Goal: Find specific page/section: Find specific page/section

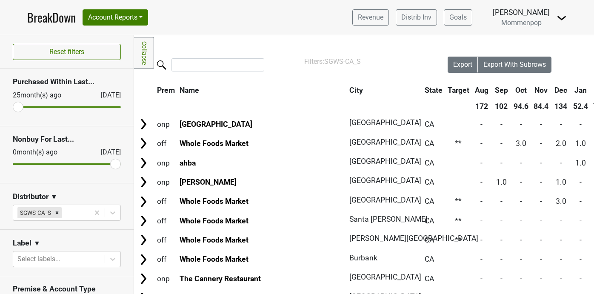
scroll to position [34, 0]
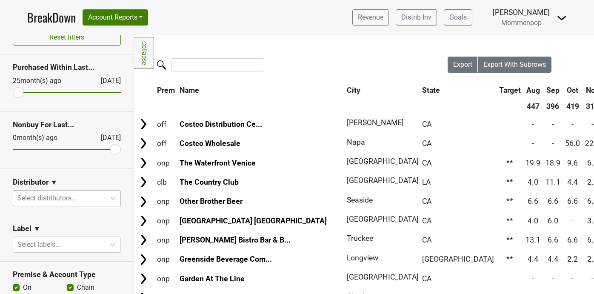
scroll to position [15, 0]
click at [112, 198] on icon at bounding box center [112, 198] width 5 height 3
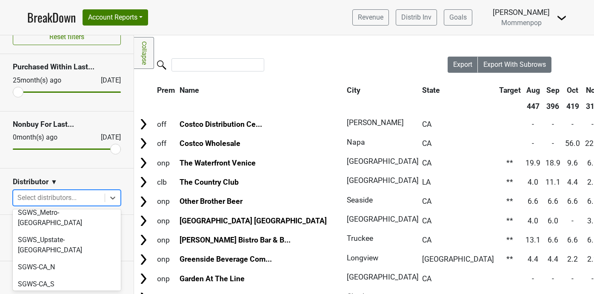
scroll to position [292, 0]
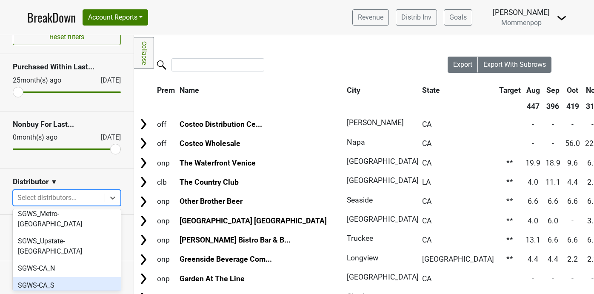
click at [66, 277] on div "SGWS-CA_S" at bounding box center [67, 285] width 108 height 17
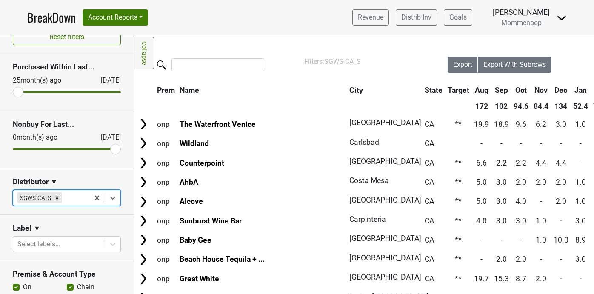
scroll to position [0, 177]
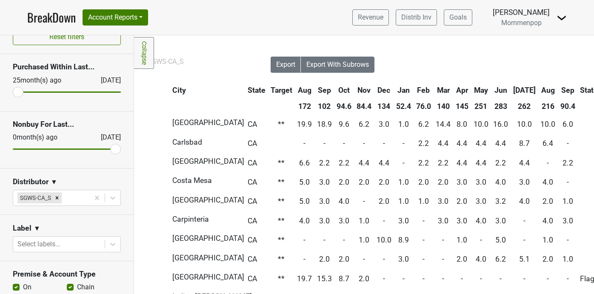
click at [559, 89] on th "Sep" at bounding box center [568, 90] width 19 height 15
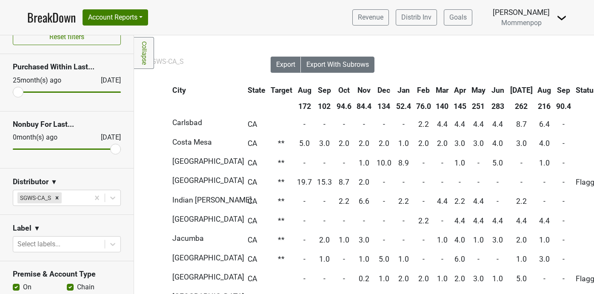
click at [554, 89] on th "Sep" at bounding box center [563, 90] width 19 height 15
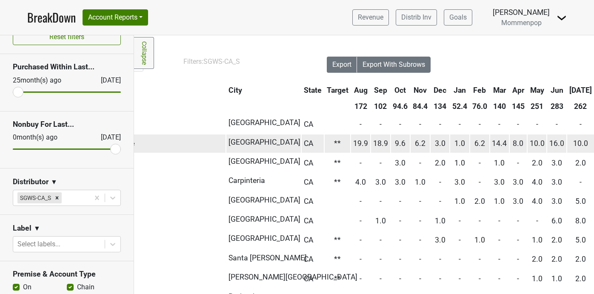
scroll to position [0, 0]
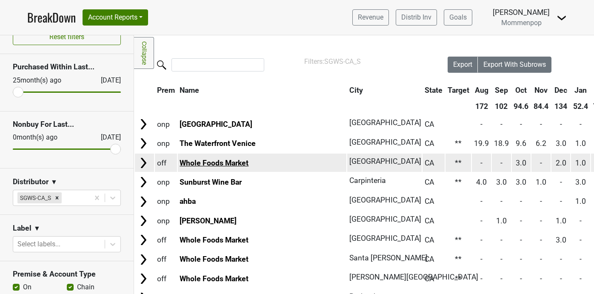
click at [229, 164] on link "Whole Foods Market" at bounding box center [214, 163] width 69 height 9
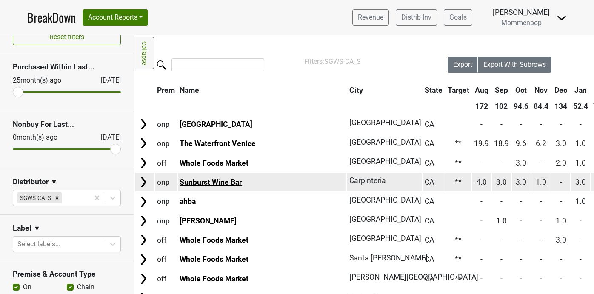
click at [188, 178] on link "Sunburst Wine Bar" at bounding box center [211, 182] width 62 height 9
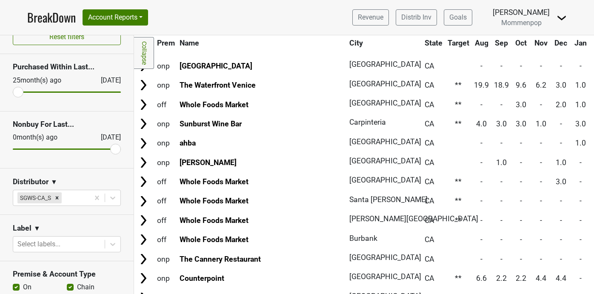
scroll to position [64, 0]
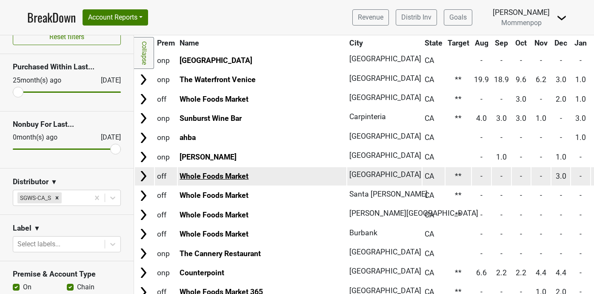
click at [234, 180] on link "Whole Foods Market" at bounding box center [214, 176] width 69 height 9
click at [231, 174] on link "Whole Foods Market" at bounding box center [214, 176] width 69 height 9
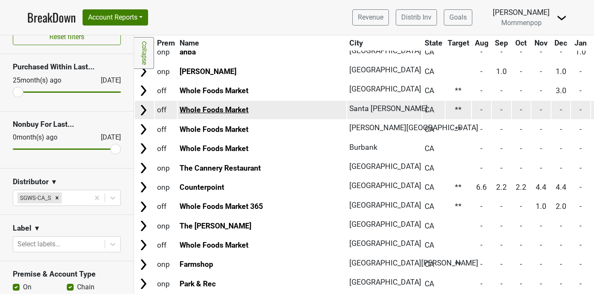
scroll to position [152, 0]
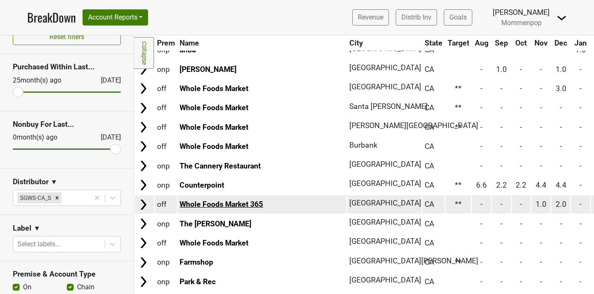
click at [231, 202] on link "Whole Foods Market 365" at bounding box center [221, 204] width 83 height 9
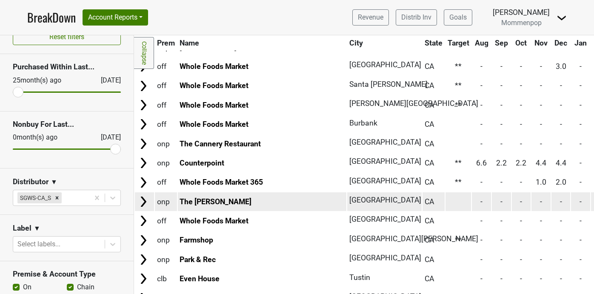
scroll to position [178, 0]
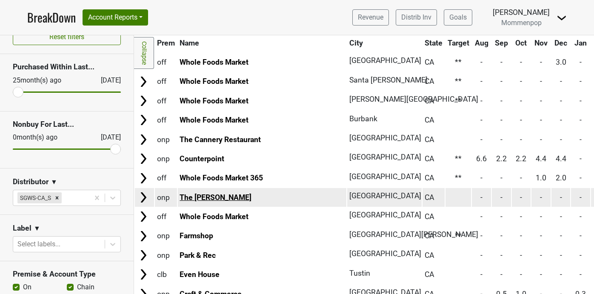
click at [222, 200] on link "The Queen Mary" at bounding box center [216, 197] width 72 height 9
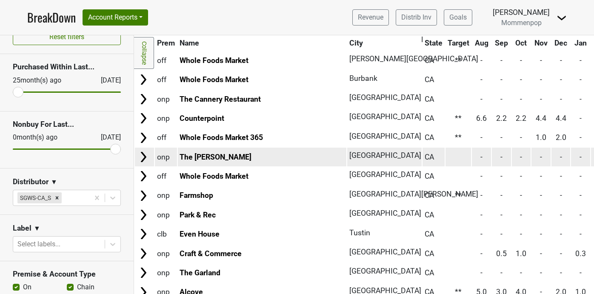
scroll to position [219, 0]
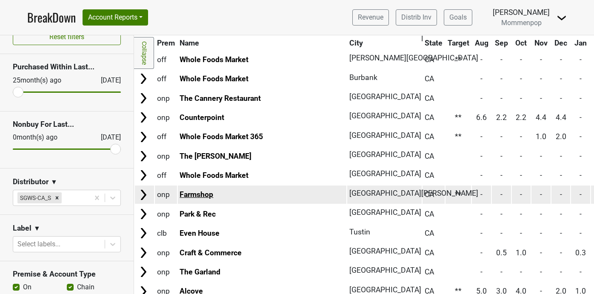
click at [205, 196] on link "Farmshop" at bounding box center [197, 194] width 34 height 9
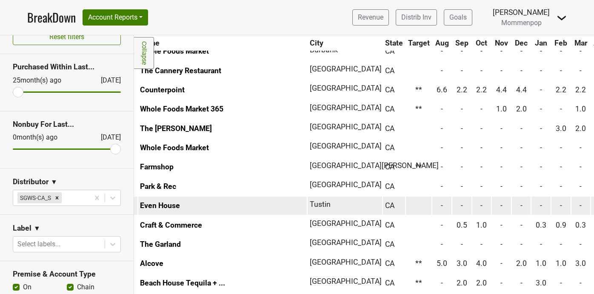
scroll to position [247, 30]
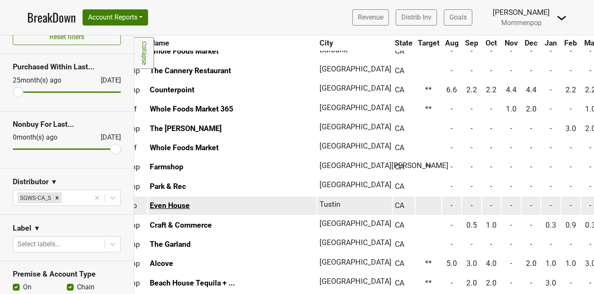
click at [160, 204] on link "Even House" at bounding box center [170, 205] width 40 height 9
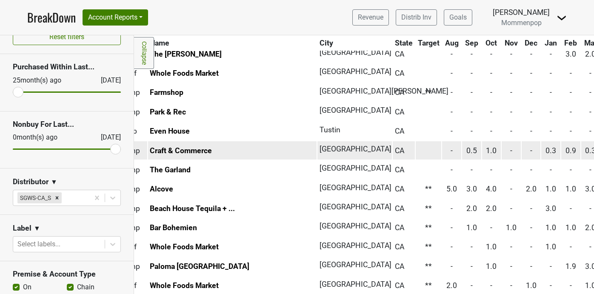
scroll to position [324, 30]
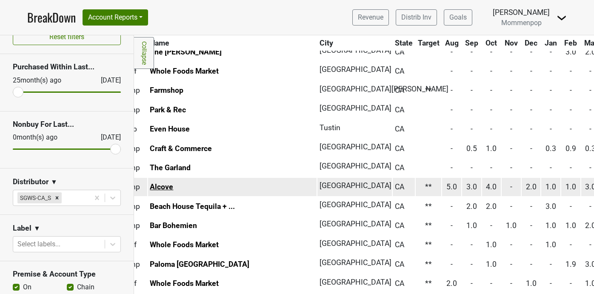
click at [166, 189] on link "Alcove" at bounding box center [161, 187] width 23 height 9
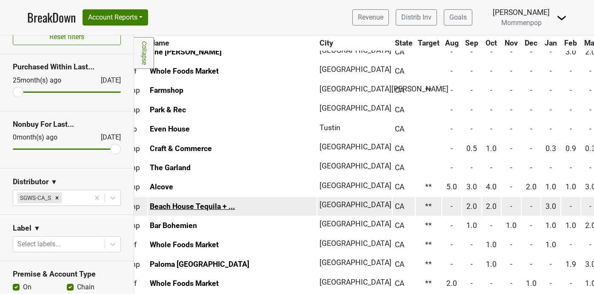
click at [179, 205] on link "Beach House Tequila + ..." at bounding box center [192, 206] width 85 height 9
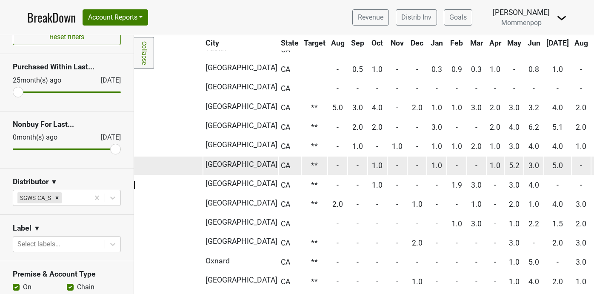
scroll to position [403, 0]
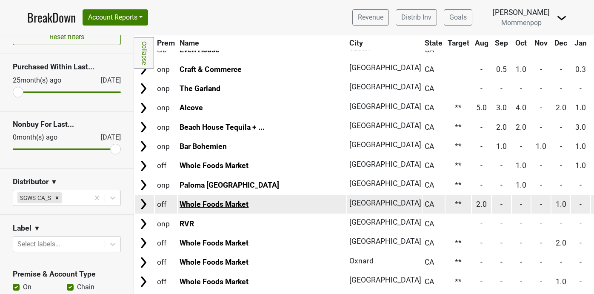
click at [196, 206] on link "Whole Foods Market" at bounding box center [214, 204] width 69 height 9
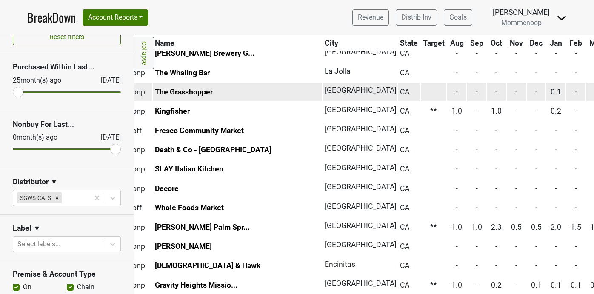
scroll to position [863, 0]
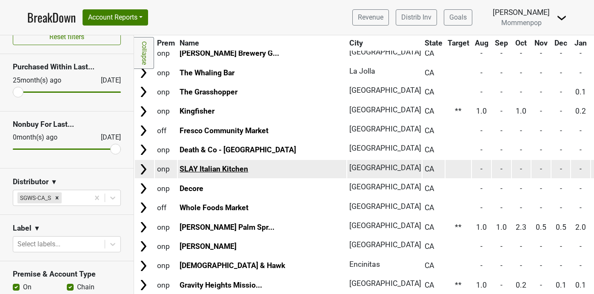
click at [224, 167] on link "SLAY Italian Kitchen" at bounding box center [214, 169] width 69 height 9
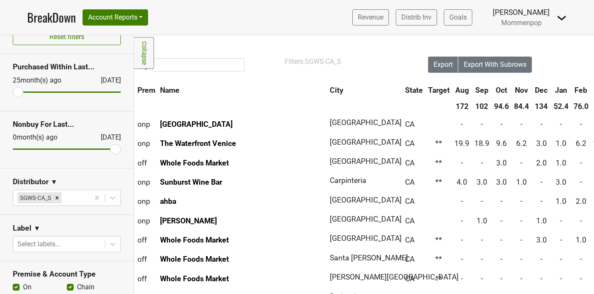
scroll to position [0, 0]
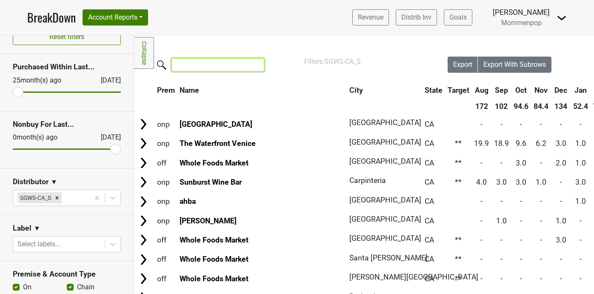
click at [207, 61] on input "search" at bounding box center [218, 64] width 93 height 13
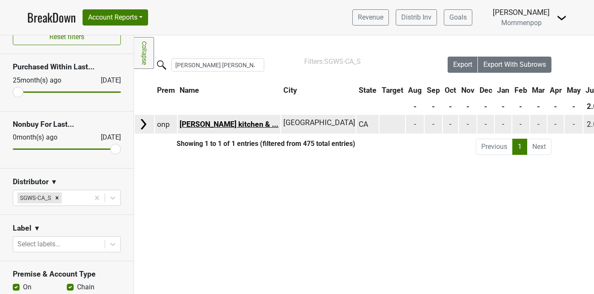
click at [239, 124] on link "Juan Jasper kitchen & ..." at bounding box center [229, 124] width 99 height 9
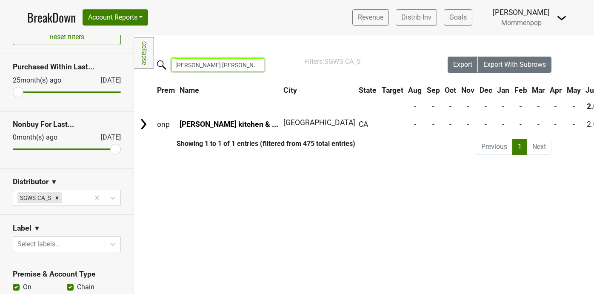
click at [196, 66] on input "juan ja" at bounding box center [218, 64] width 93 height 13
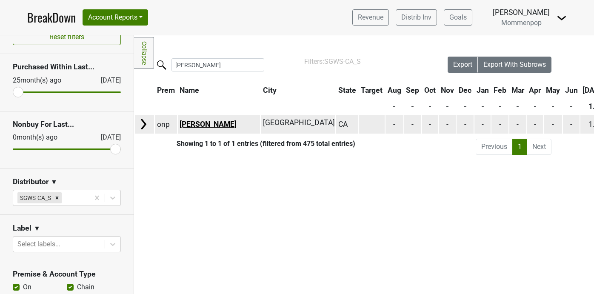
click at [191, 121] on link "LANA" at bounding box center [208, 124] width 57 height 9
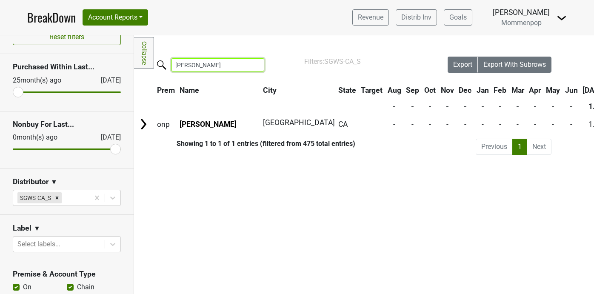
click at [195, 63] on input "LANA" at bounding box center [218, 64] width 93 height 13
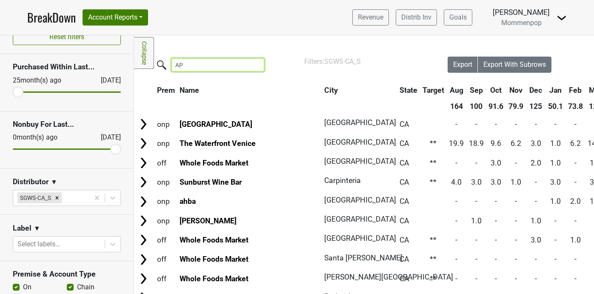
type input "A"
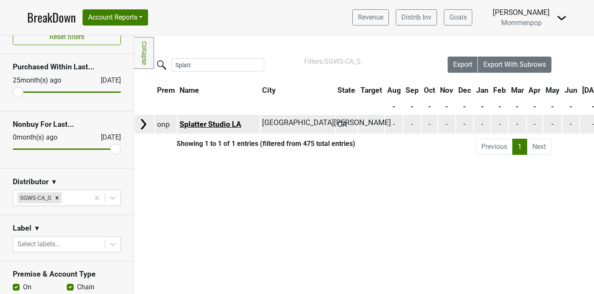
click at [207, 124] on link "Splatter Studio LA" at bounding box center [211, 124] width 62 height 9
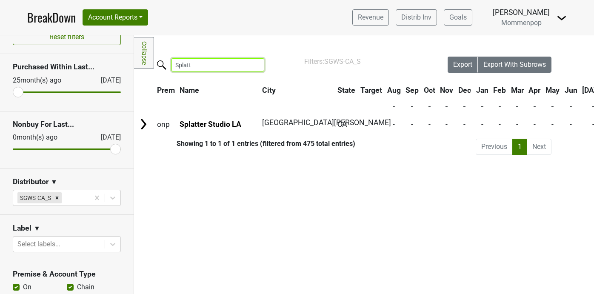
click at [206, 59] on input "Splatt" at bounding box center [218, 64] width 93 height 13
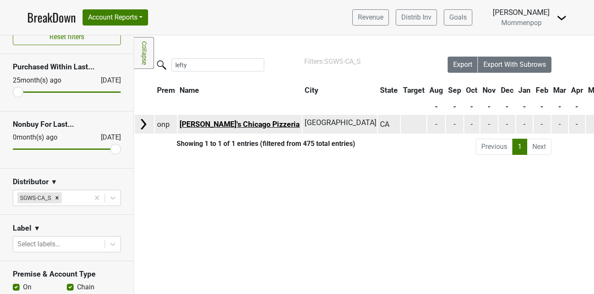
click at [214, 125] on link "Lefty's Chicago Pizzeria" at bounding box center [240, 124] width 120 height 9
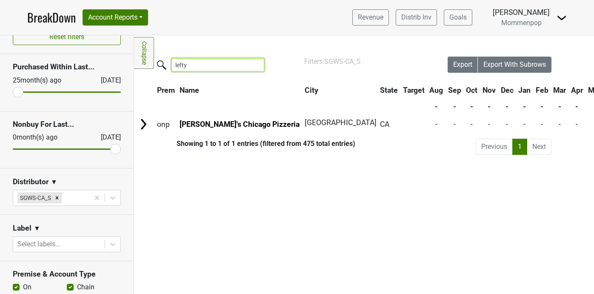
click at [193, 67] on input "lefty" at bounding box center [218, 64] width 93 height 13
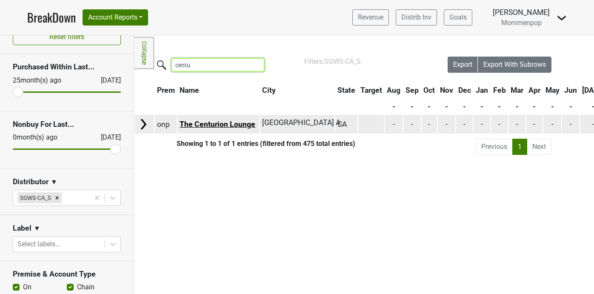
type input "centu"
click at [202, 126] on link "The Centurion Lounge" at bounding box center [218, 124] width 76 height 9
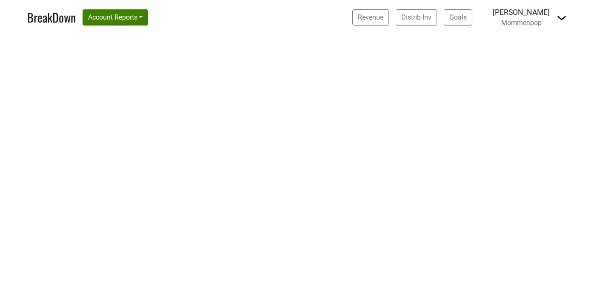
select select "CA"
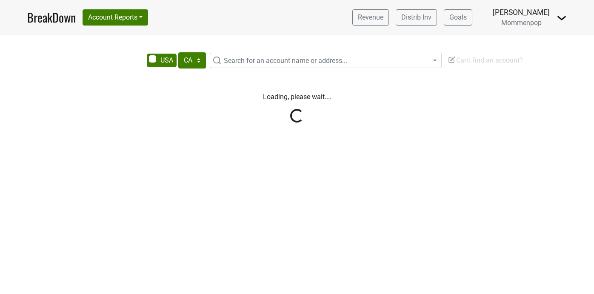
select select "CA"
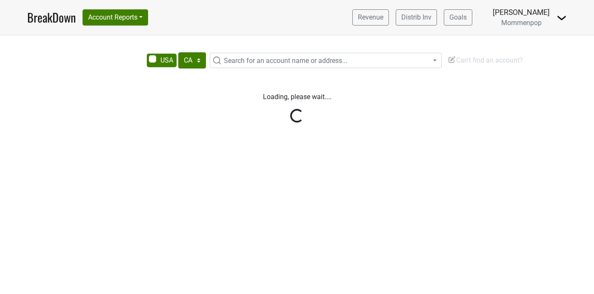
select select "CA"
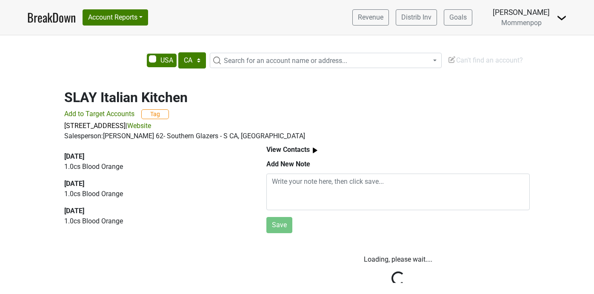
select select "CA"
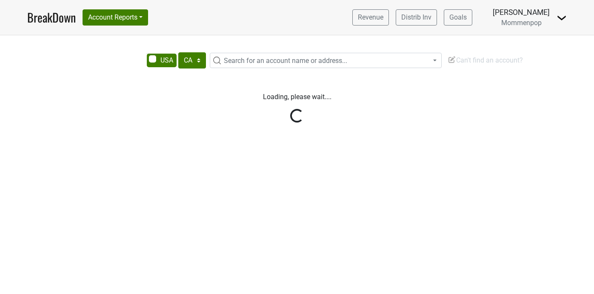
select select "CA"
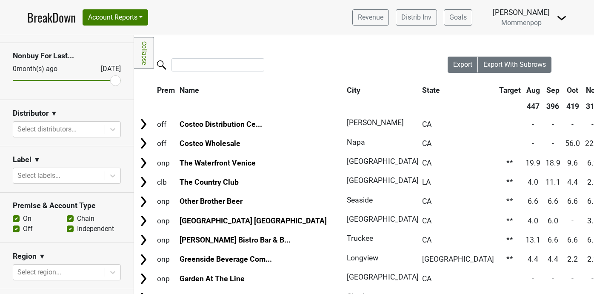
scroll to position [93, 0]
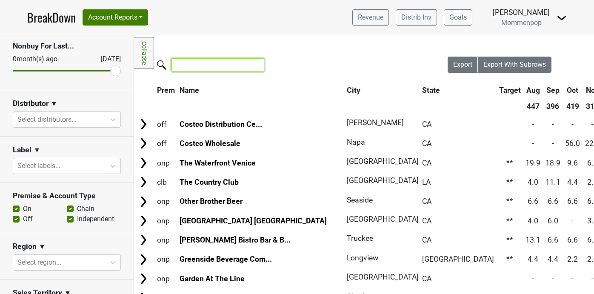
click at [177, 66] on input "search" at bounding box center [218, 64] width 93 height 13
type input "T"
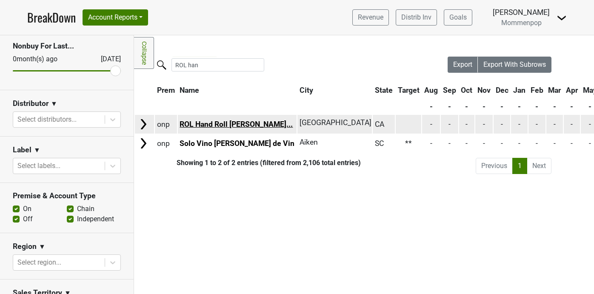
click at [212, 127] on link "ROL Hand Roll Bar - Hu..." at bounding box center [236, 124] width 113 height 9
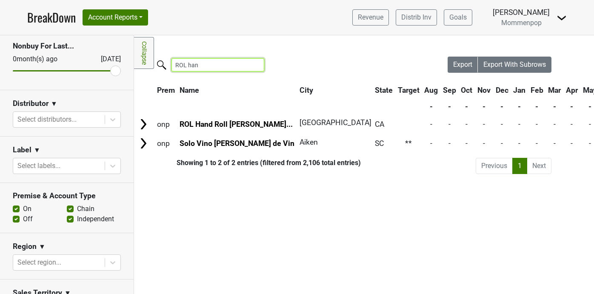
click at [194, 67] on input "ROL han" at bounding box center [218, 64] width 93 height 13
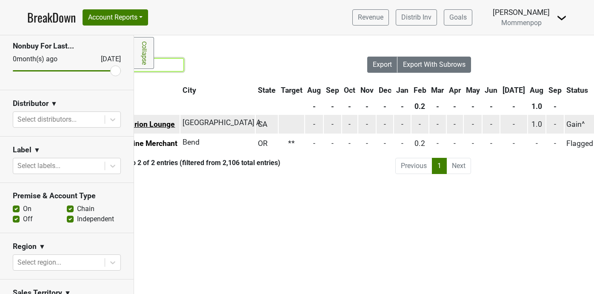
scroll to position [0, 0]
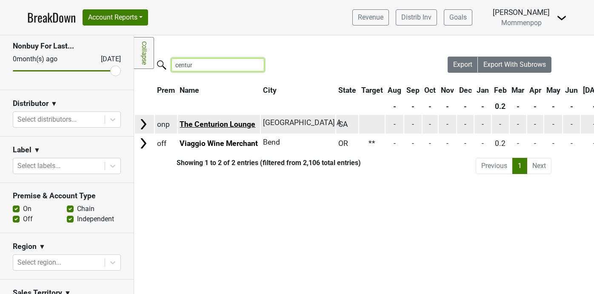
type input "centur"
click at [210, 123] on link "The Centurion Lounge" at bounding box center [218, 124] width 76 height 9
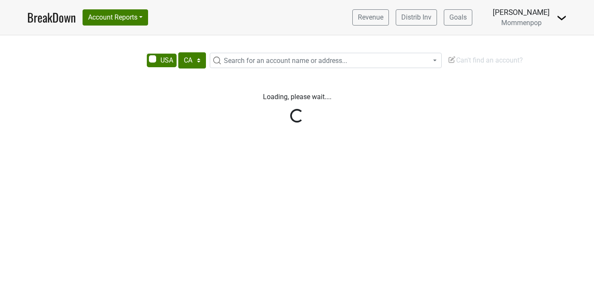
select select "CA"
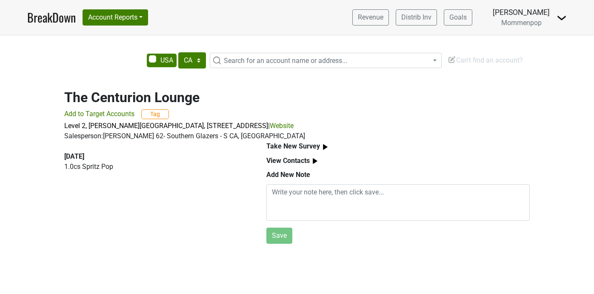
select select "CA"
